Goal: Complete application form

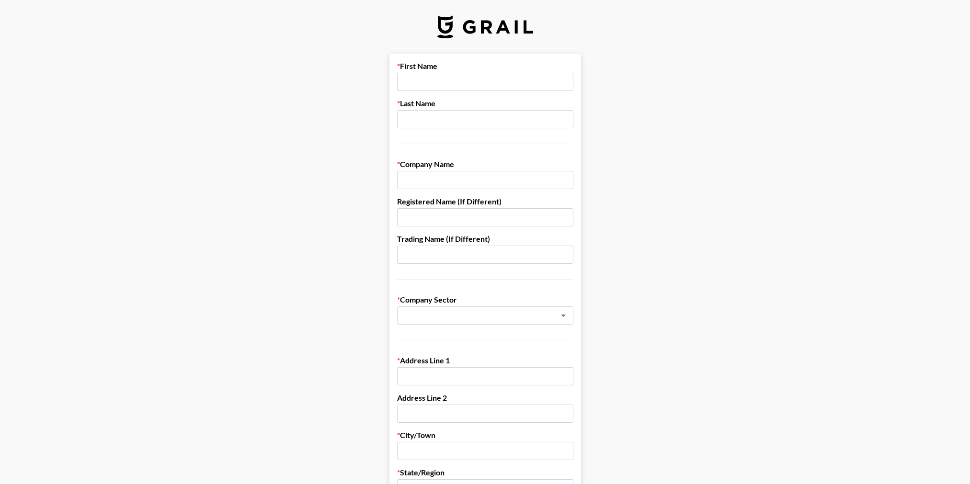
scroll to position [144, 0]
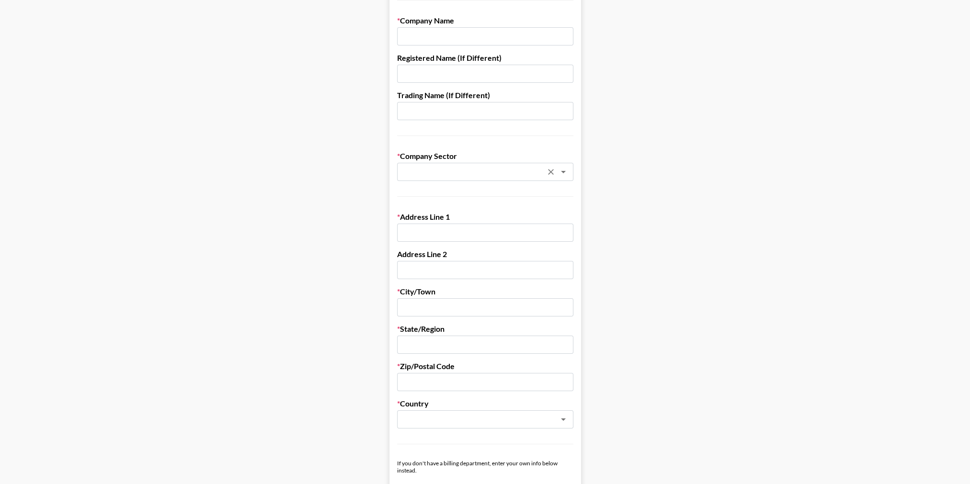
click at [556, 176] on icon "Clear" at bounding box center [551, 172] width 10 height 10
click at [566, 174] on icon "Open" at bounding box center [563, 171] width 11 height 11
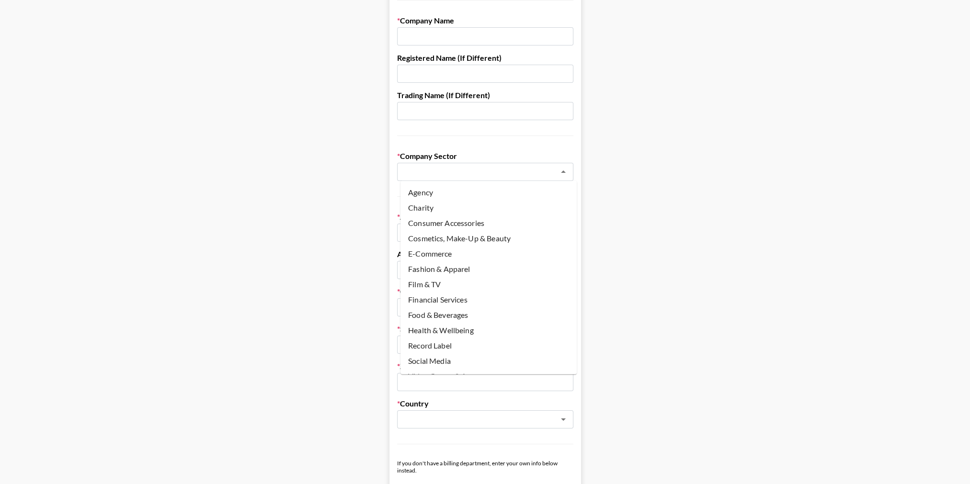
click at [566, 174] on icon "Close" at bounding box center [563, 171] width 11 height 11
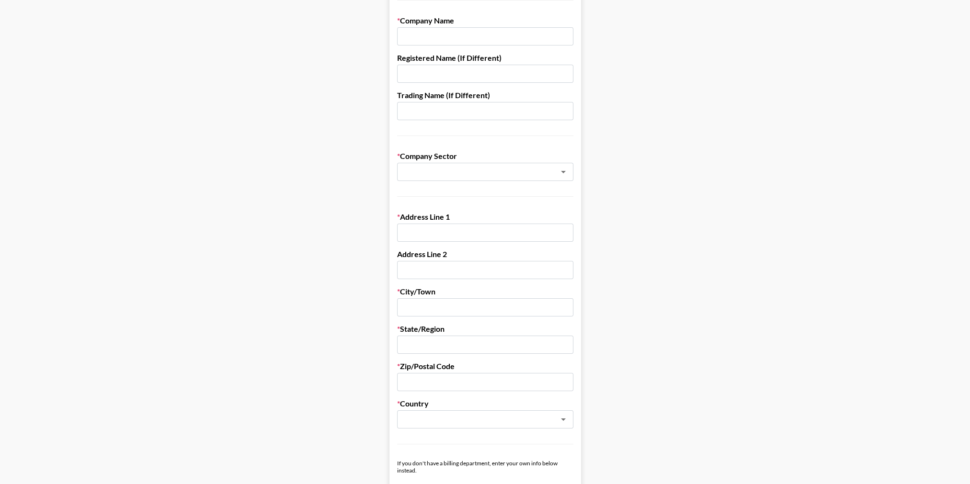
click at [566, 174] on icon "Open" at bounding box center [563, 171] width 11 height 11
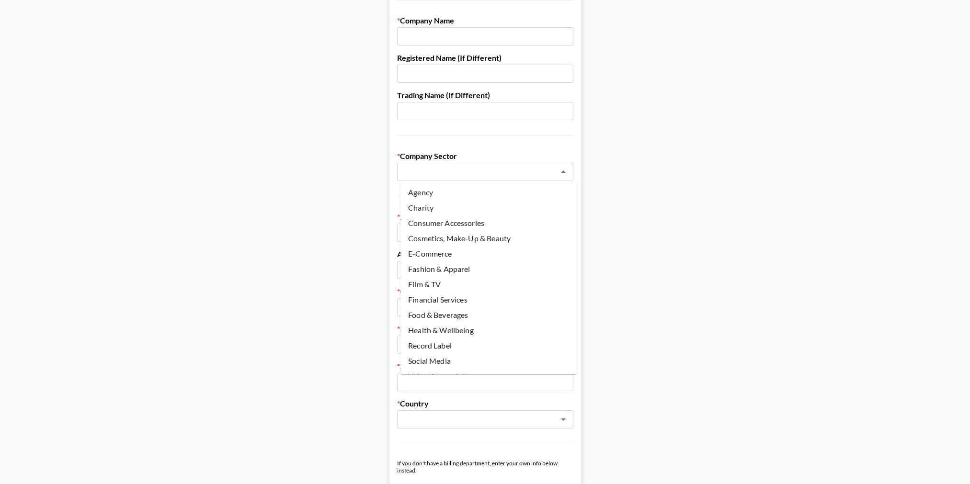
click at [566, 174] on icon "Close" at bounding box center [563, 171] width 11 height 11
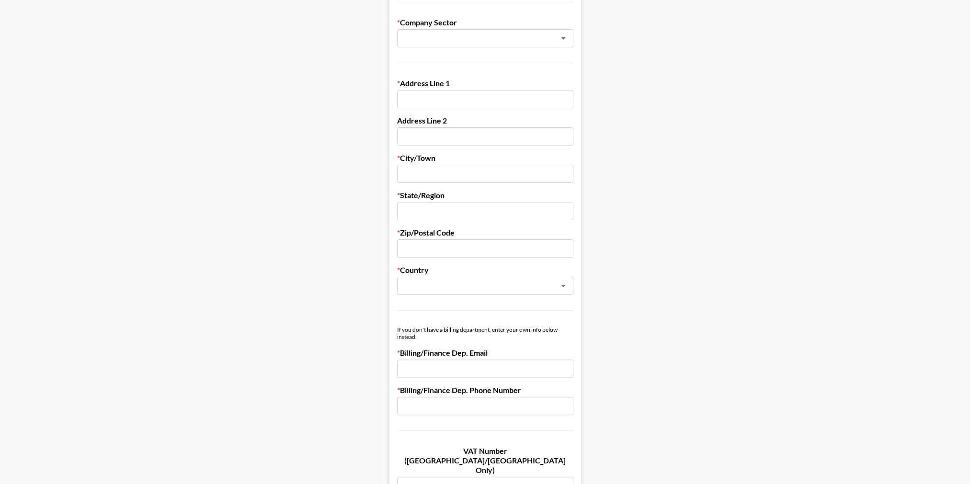
scroll to position [287, 0]
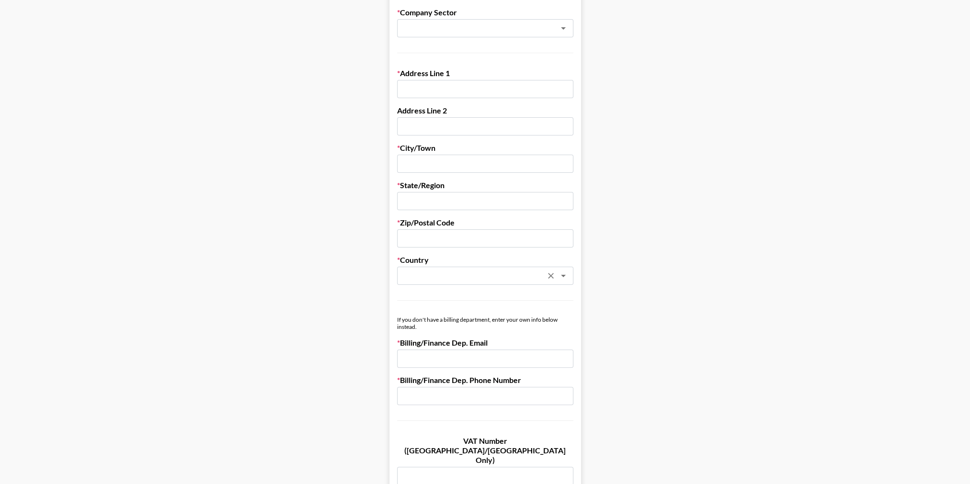
click at [567, 277] on icon "Open" at bounding box center [563, 275] width 11 height 11
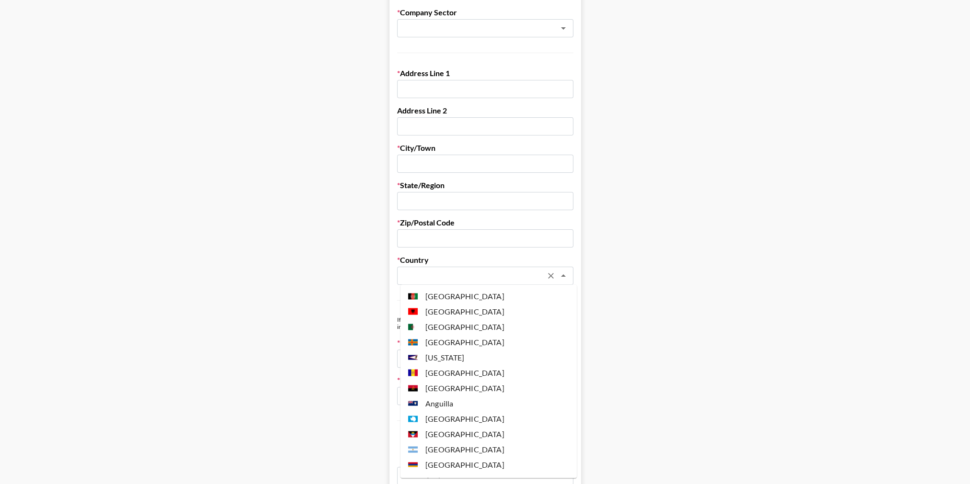
click at [567, 277] on icon "Close" at bounding box center [563, 275] width 11 height 11
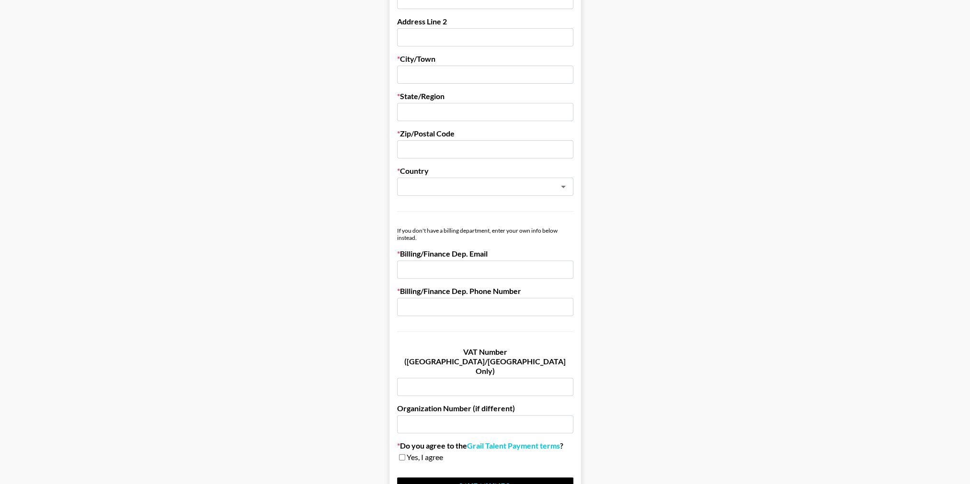
scroll to position [383, 0]
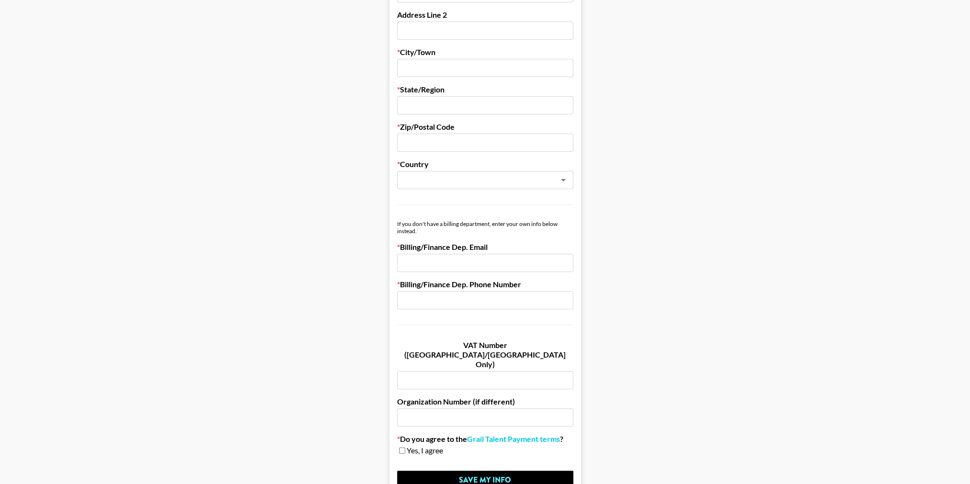
click at [491, 268] on input "email" at bounding box center [485, 263] width 176 height 18
click at [496, 301] on input "text" at bounding box center [485, 300] width 176 height 18
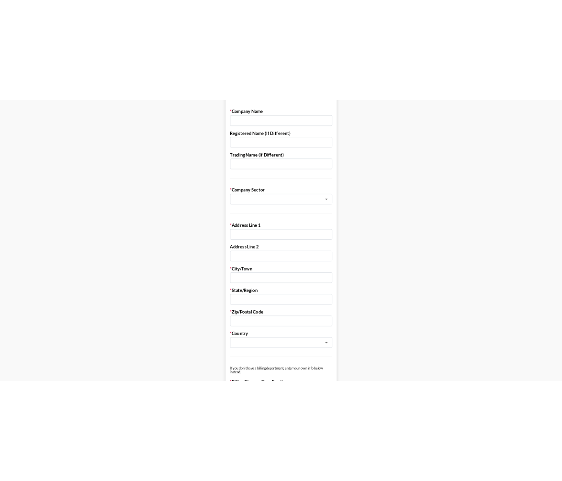
scroll to position [240, 0]
